Goal: Task Accomplishment & Management: Complete application form

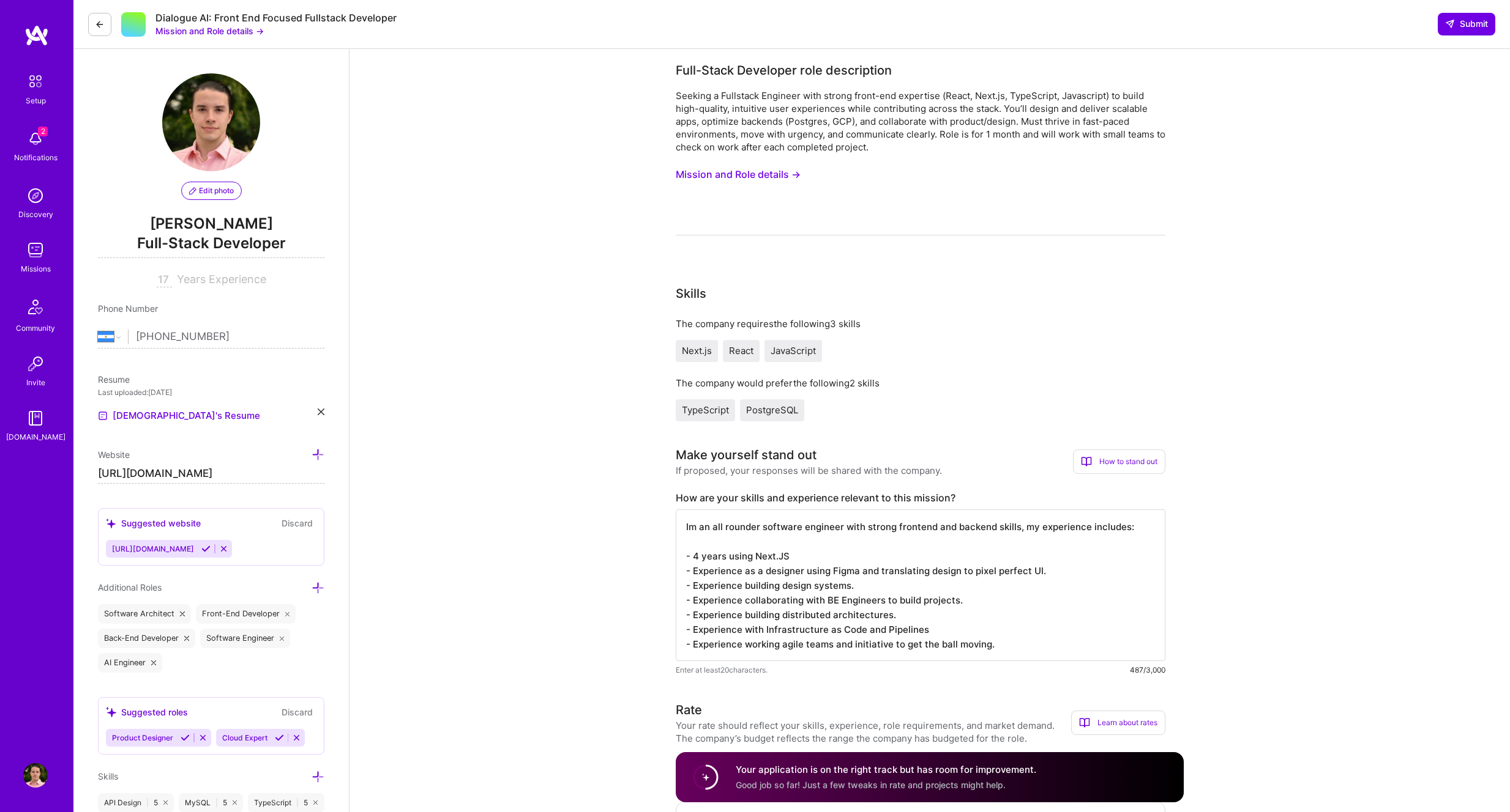
select select "NI"
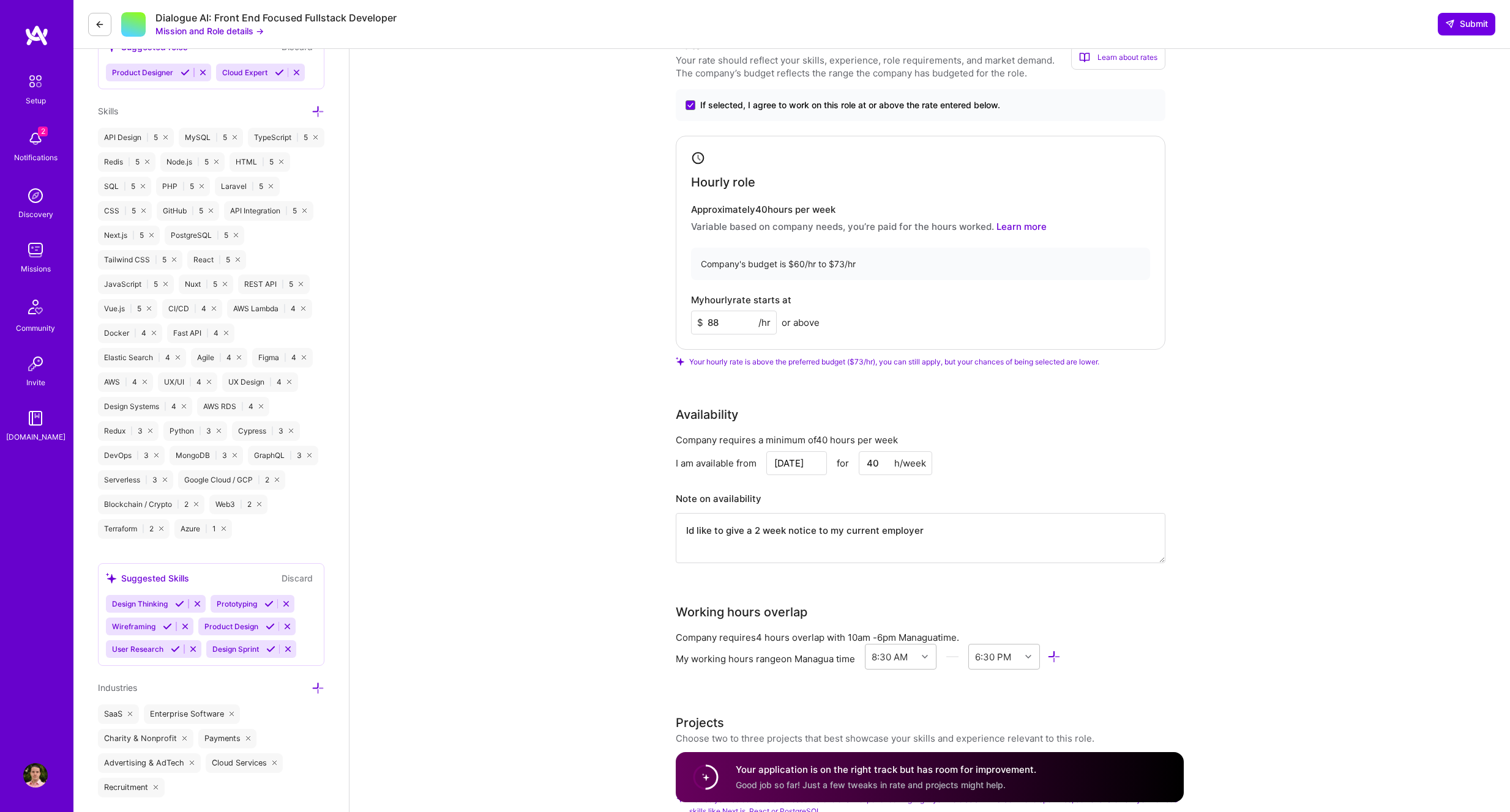
scroll to position [669, 0]
drag, startPoint x: 730, startPoint y: 320, endPoint x: 642, endPoint y: 314, distance: 88.2
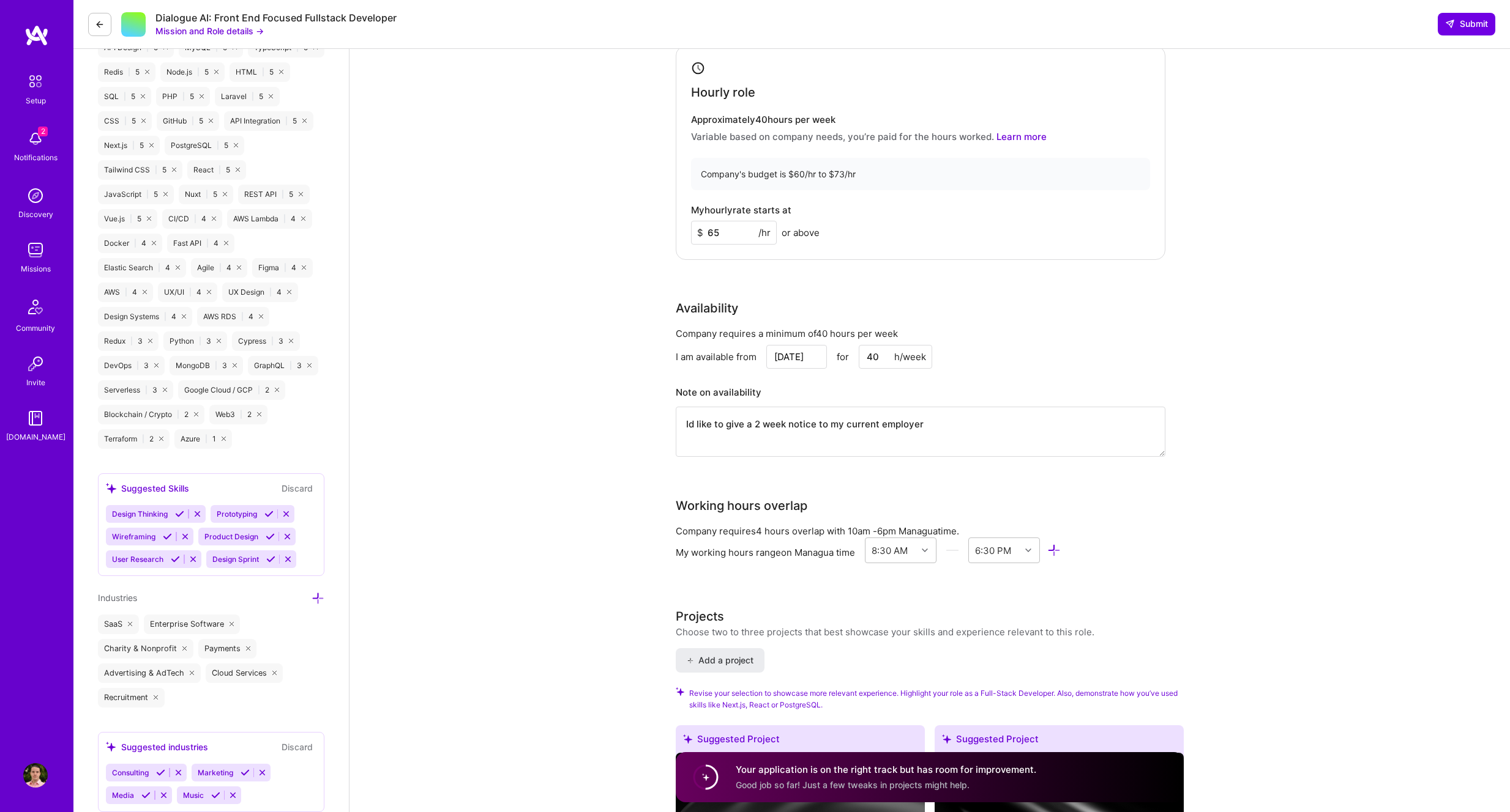
scroll to position [757, 0]
type input "65"
click at [1477, 29] on span "Submit" at bounding box center [1466, 24] width 43 height 13
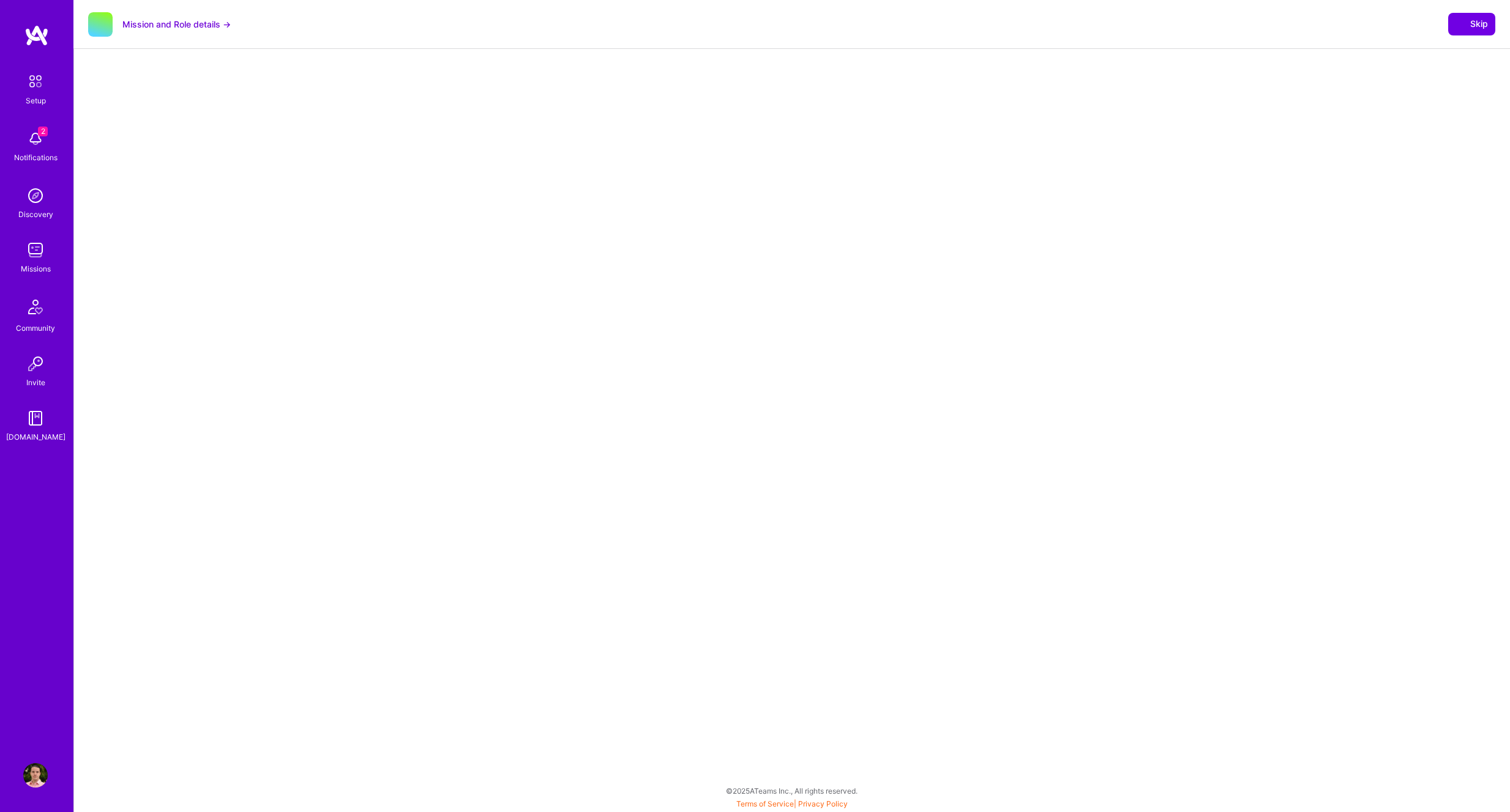
select select "NI"
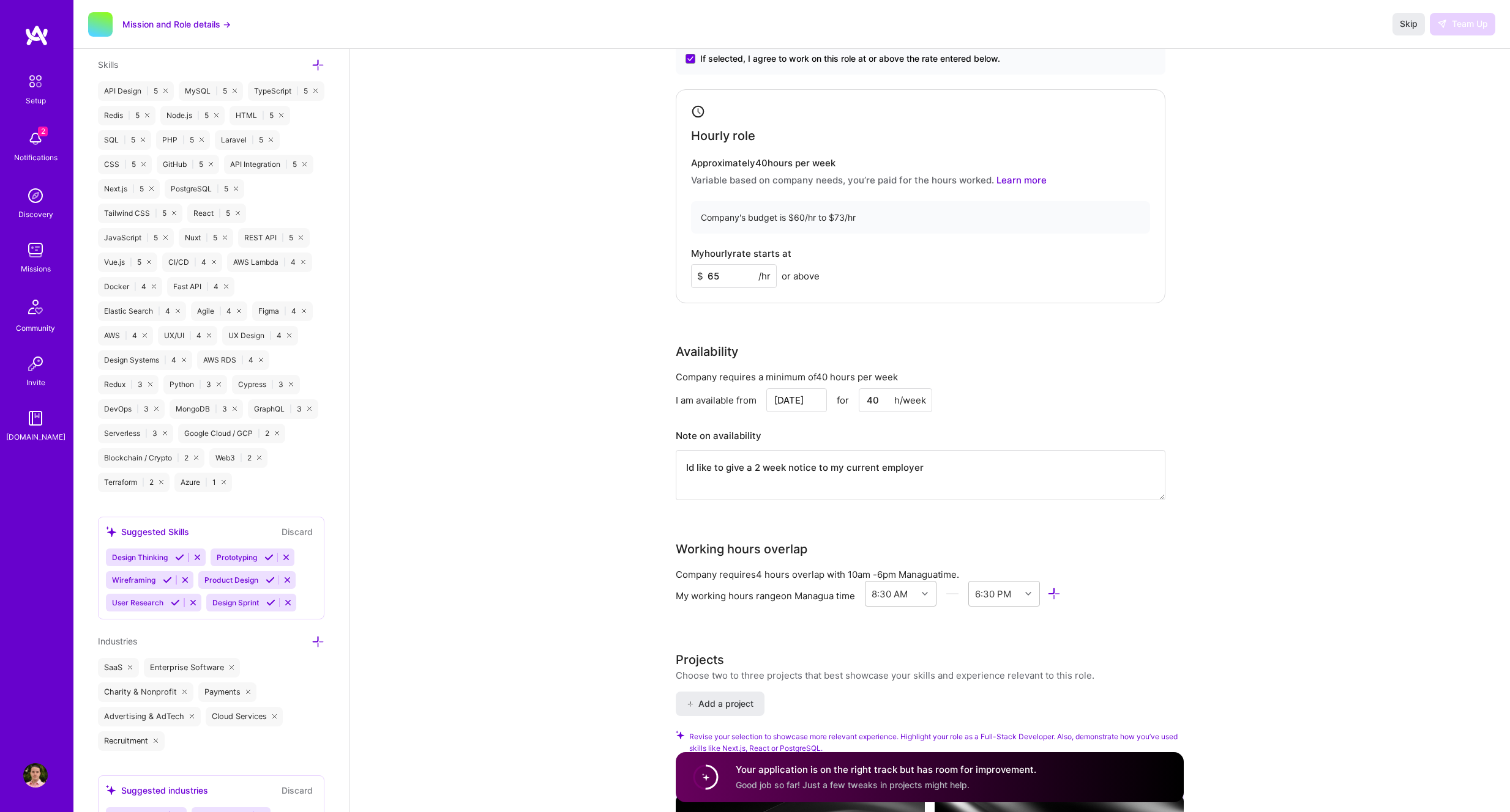
scroll to position [710, 0]
